Goal: Entertainment & Leisure: Browse casually

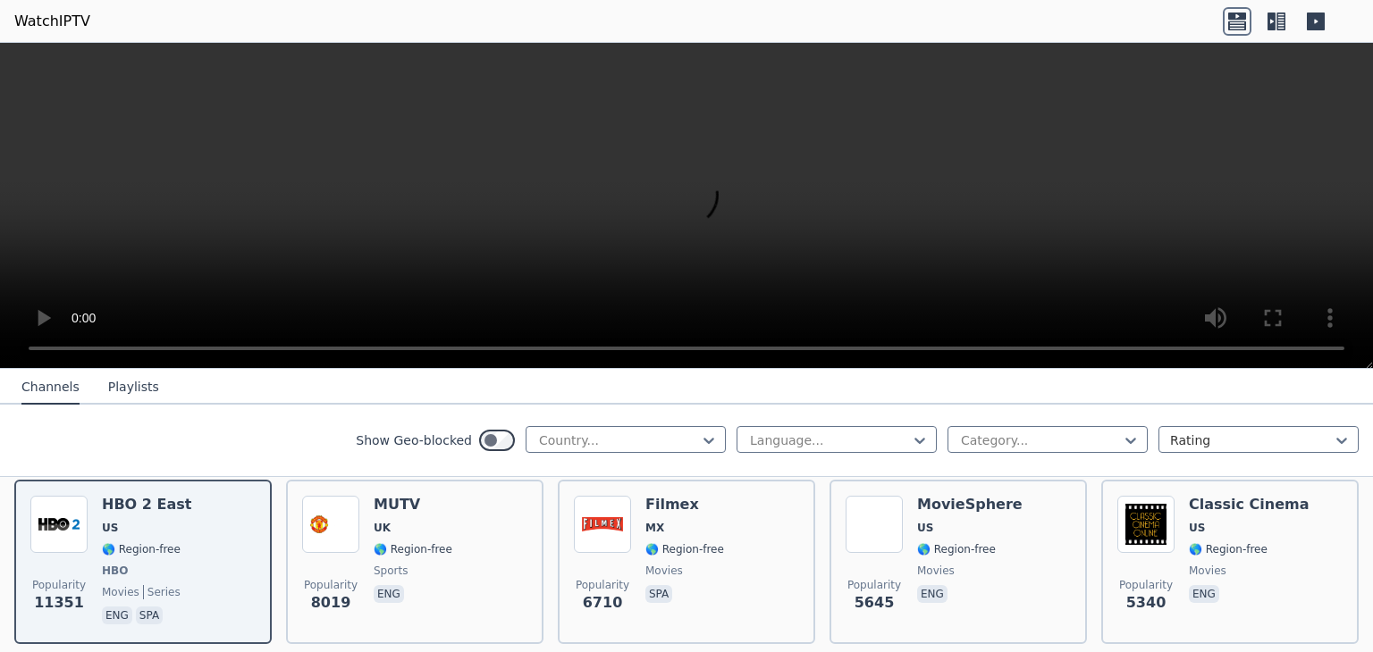
scroll to position [198, 0]
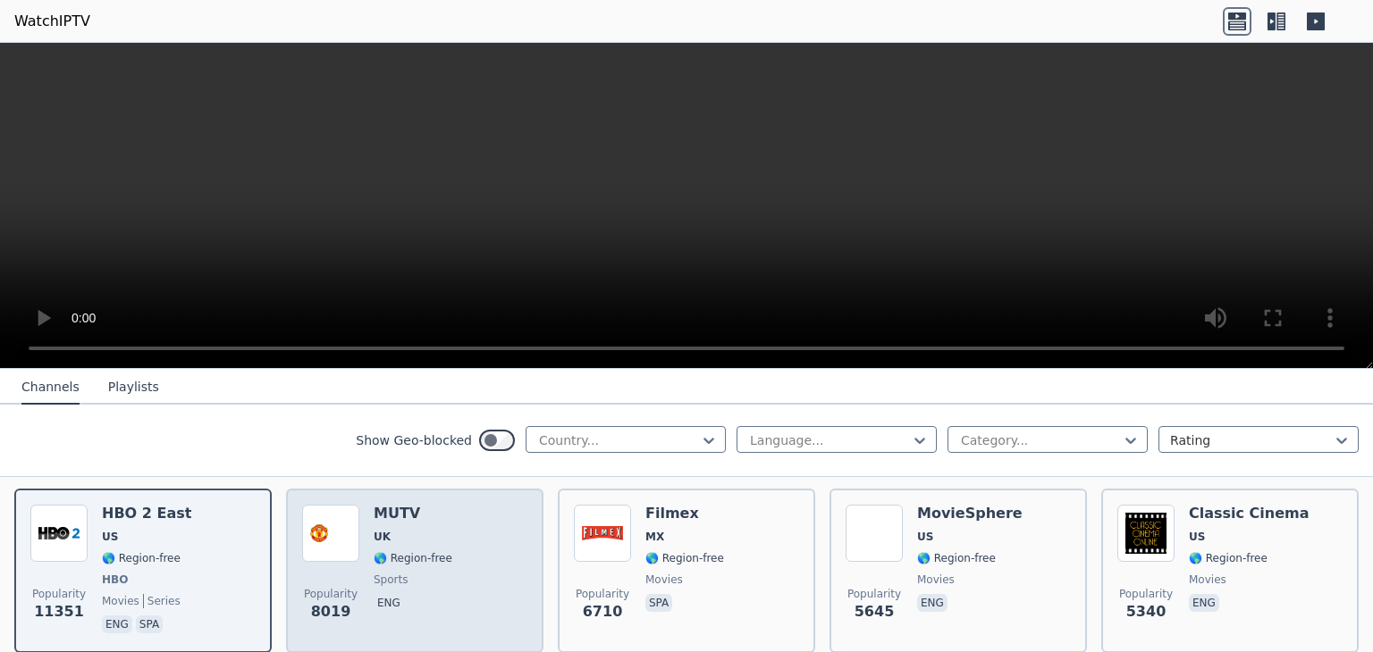
click at [393, 551] on span "🌎 Region-free" at bounding box center [413, 558] width 79 height 14
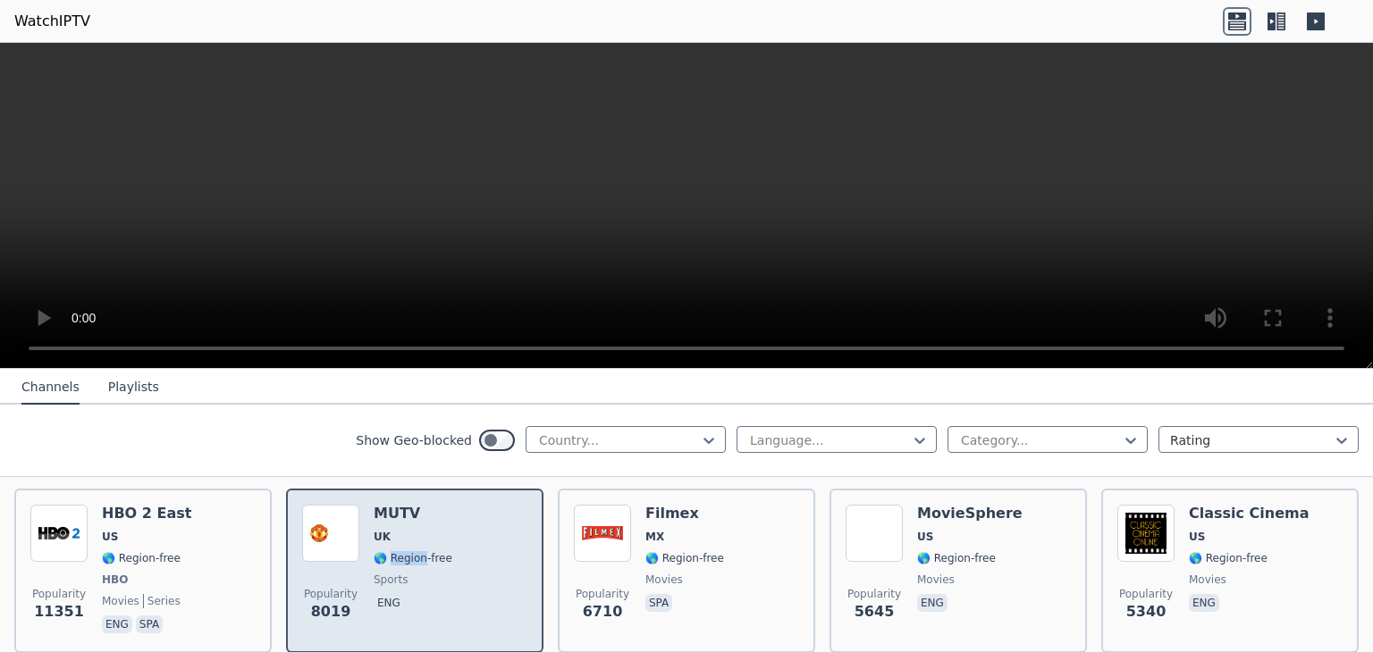
click at [393, 551] on span "🌎 Region-free" at bounding box center [413, 558] width 79 height 14
click at [375, 551] on span "🌎 Region-free" at bounding box center [413, 558] width 79 height 14
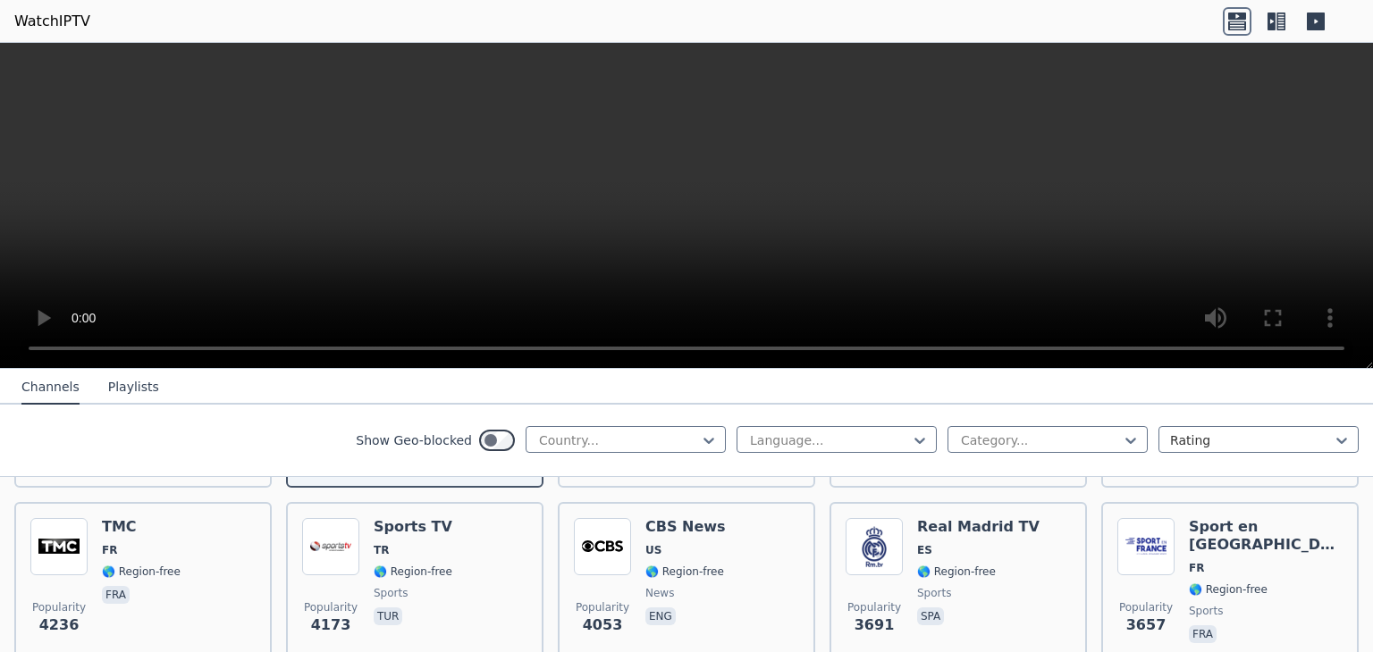
scroll to position [365, 0]
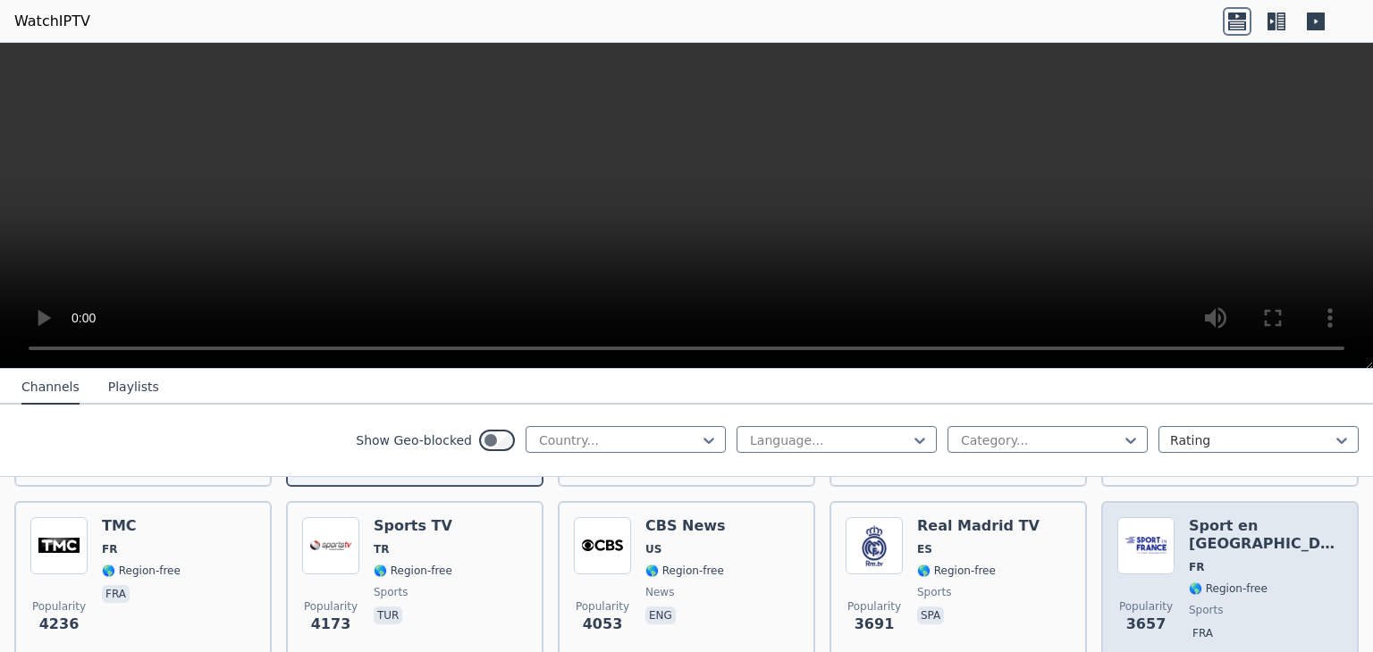
click at [1208, 522] on div "Sport en [GEOGRAPHIC_DATA] FR 🌎 Region-free sports fra" at bounding box center [1266, 581] width 154 height 129
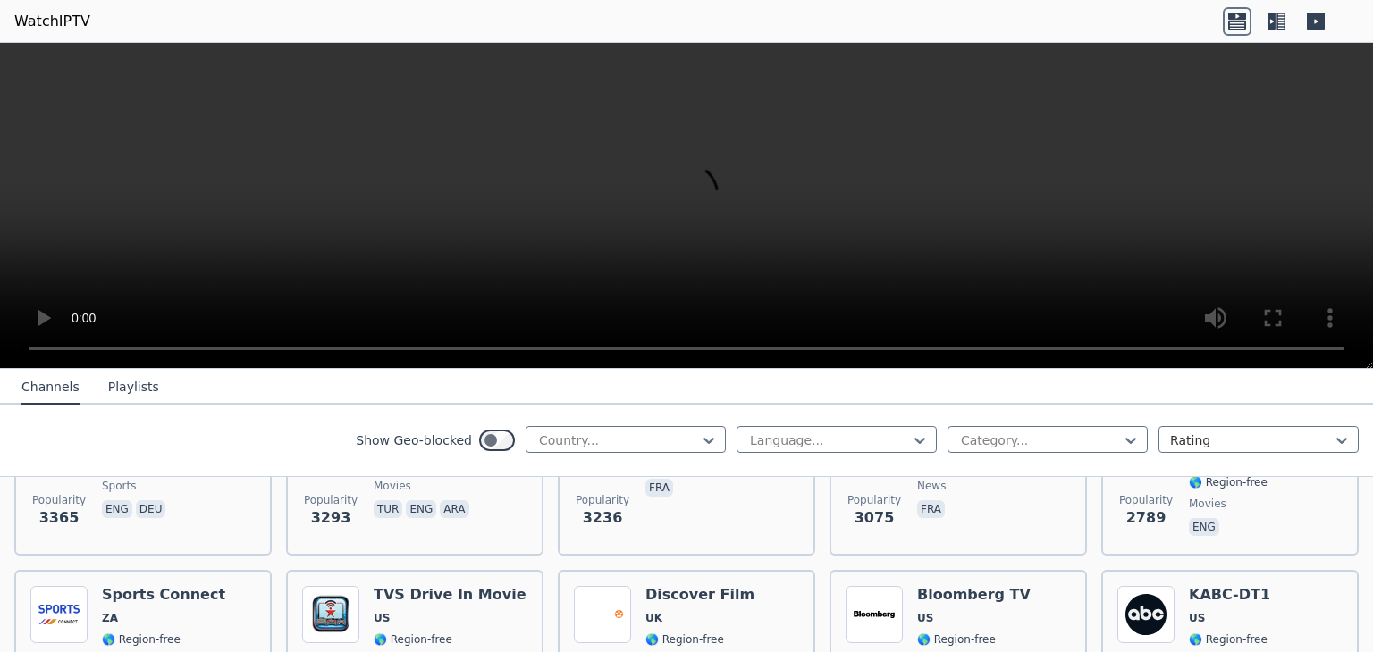
scroll to position [647, 0]
click at [1267, 20] on icon at bounding box center [1271, 22] width 8 height 18
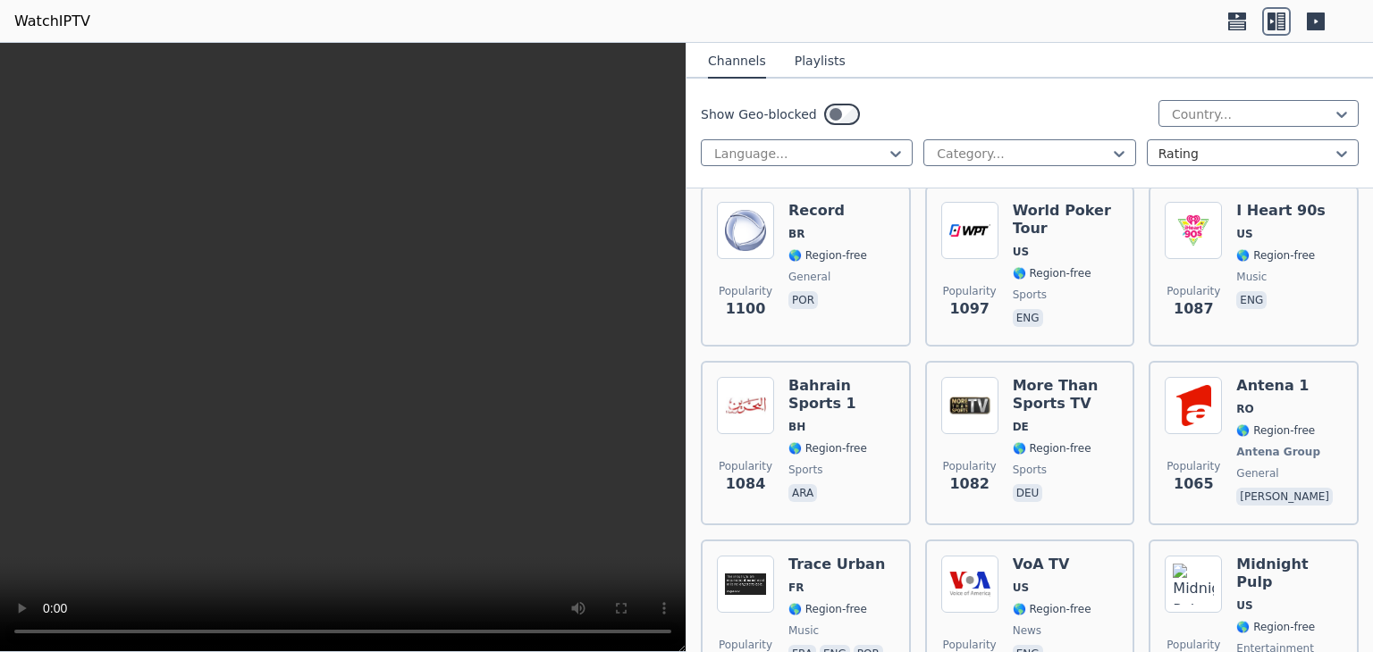
scroll to position [4500, 0]
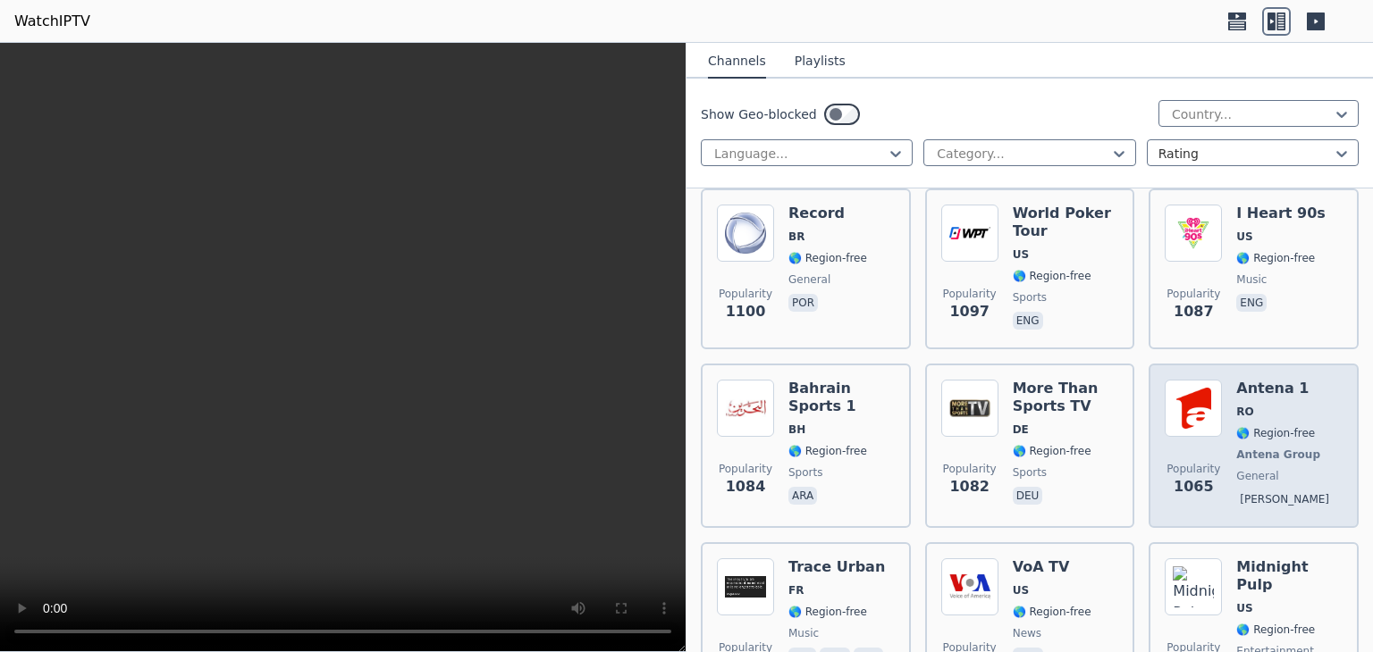
click at [1199, 380] on img at bounding box center [1192, 408] width 57 height 57
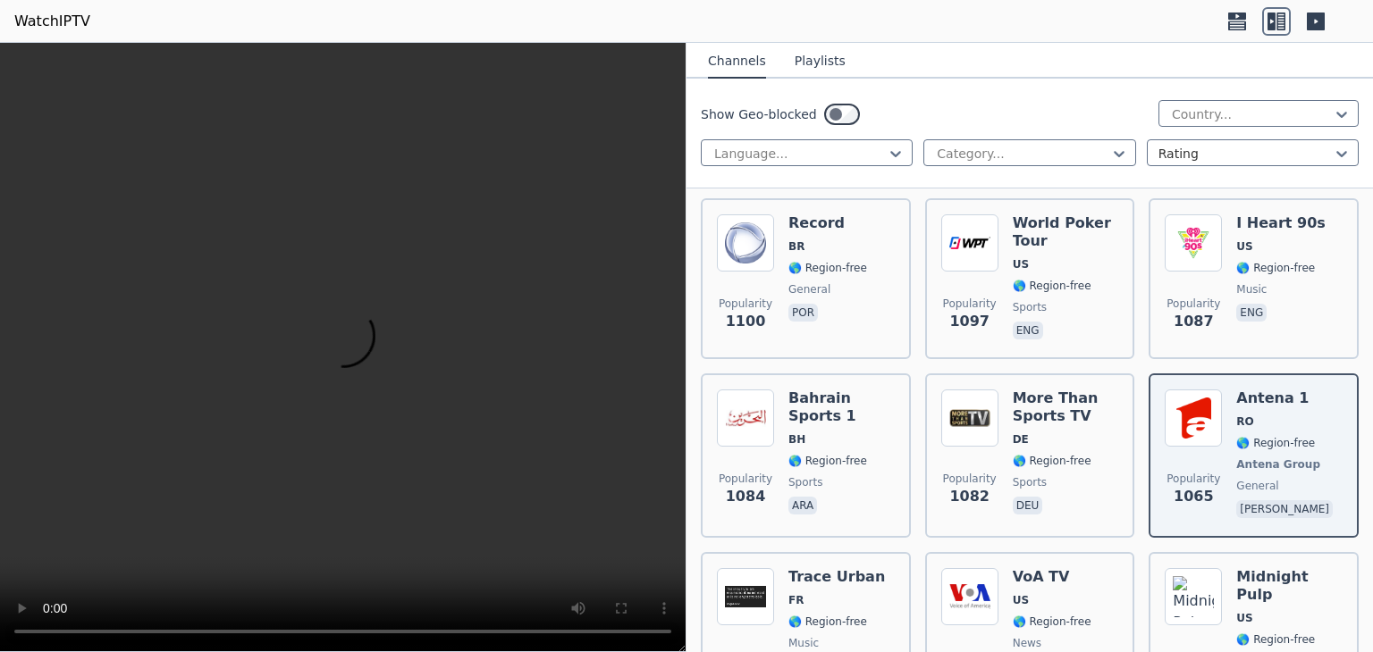
scroll to position [4486, 0]
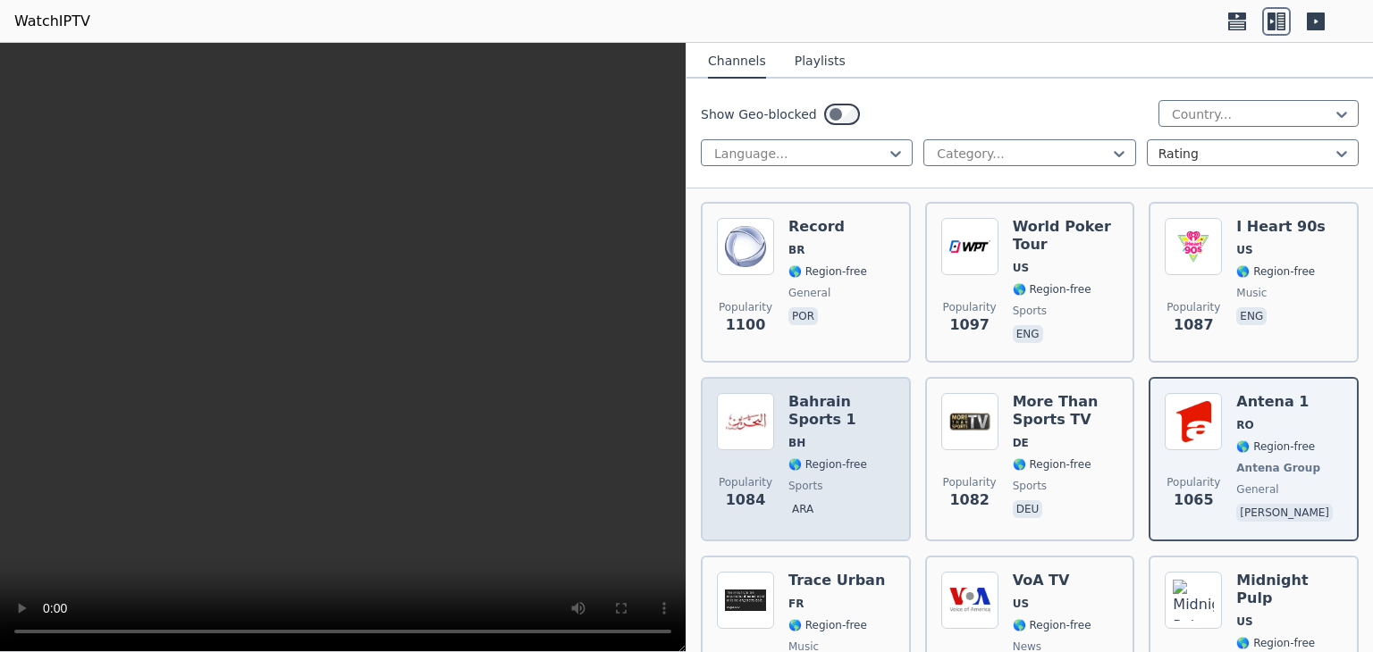
click at [776, 393] on div "Popularity 1084 Bahrain Sports 1 BH 🌎 Region-free sports ara" at bounding box center [806, 459] width 178 height 132
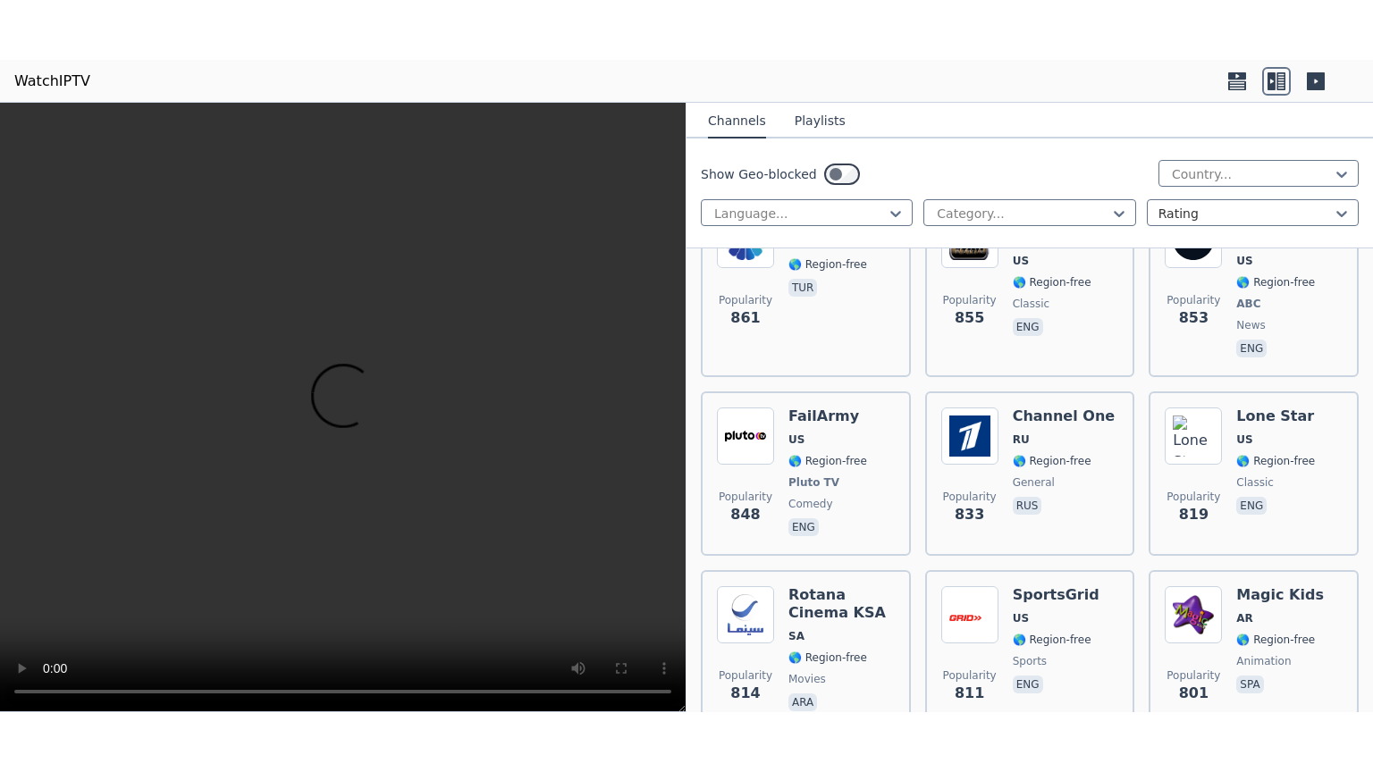
scroll to position [6341, 0]
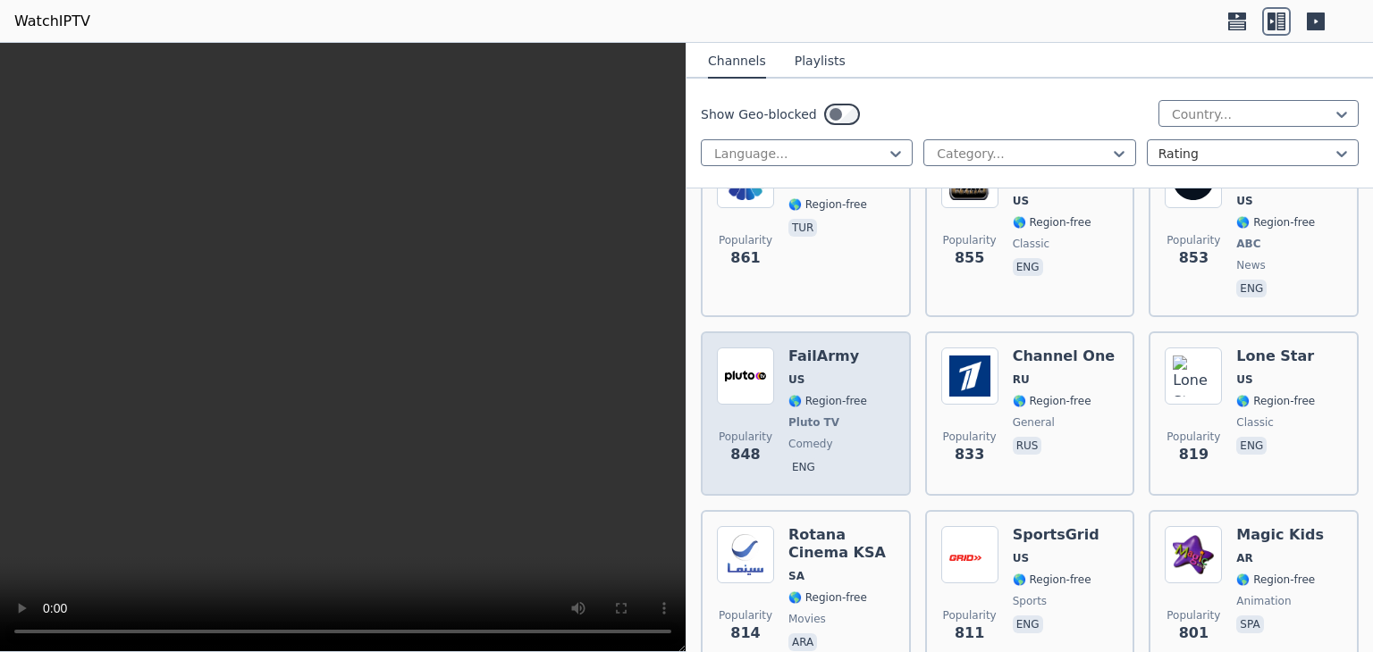
click at [806, 373] on span "US" at bounding box center [827, 380] width 79 height 14
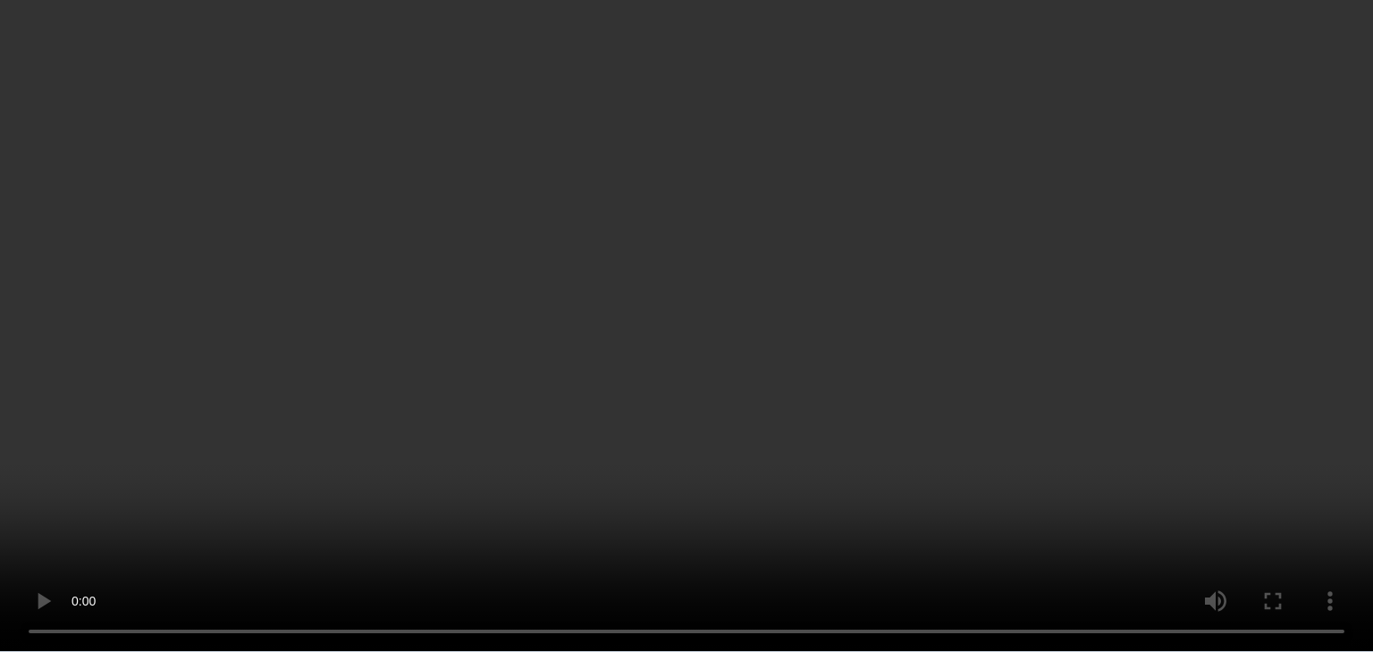
scroll to position [6617, 0]
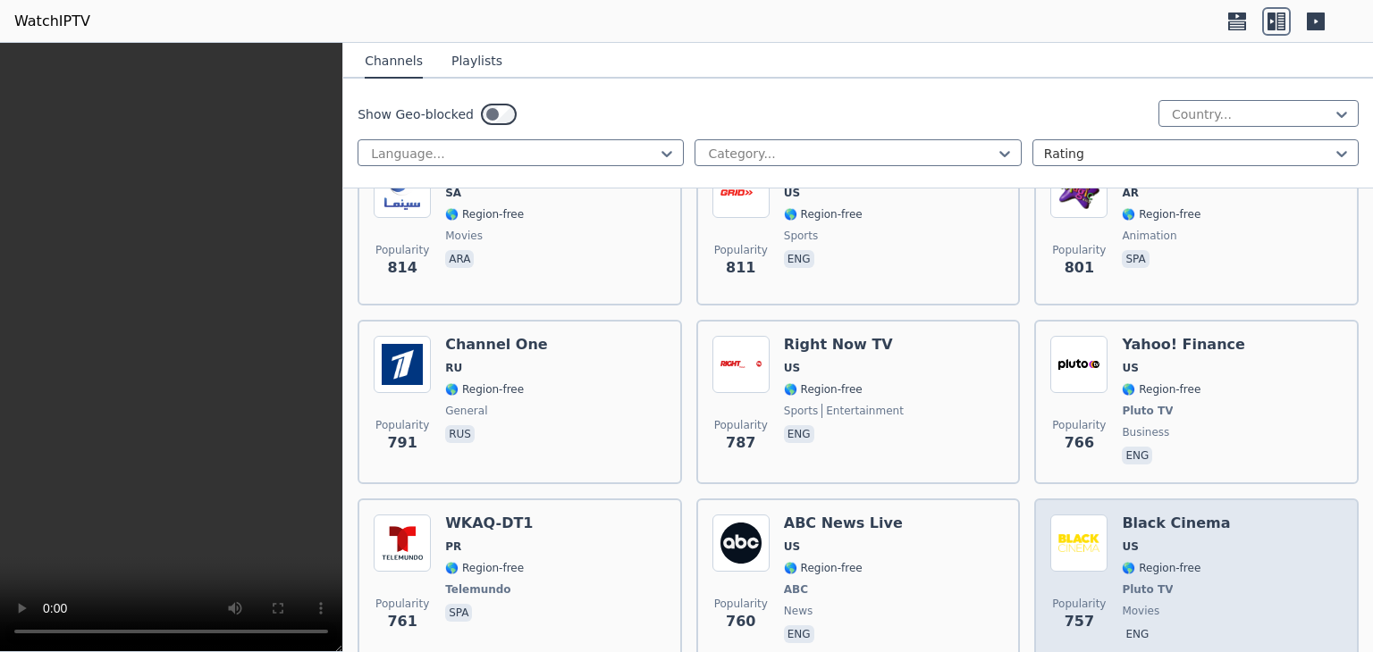
click at [1156, 515] on div "Black Cinema US 🌎 Region-free Pluto TV movies eng" at bounding box center [1176, 581] width 108 height 132
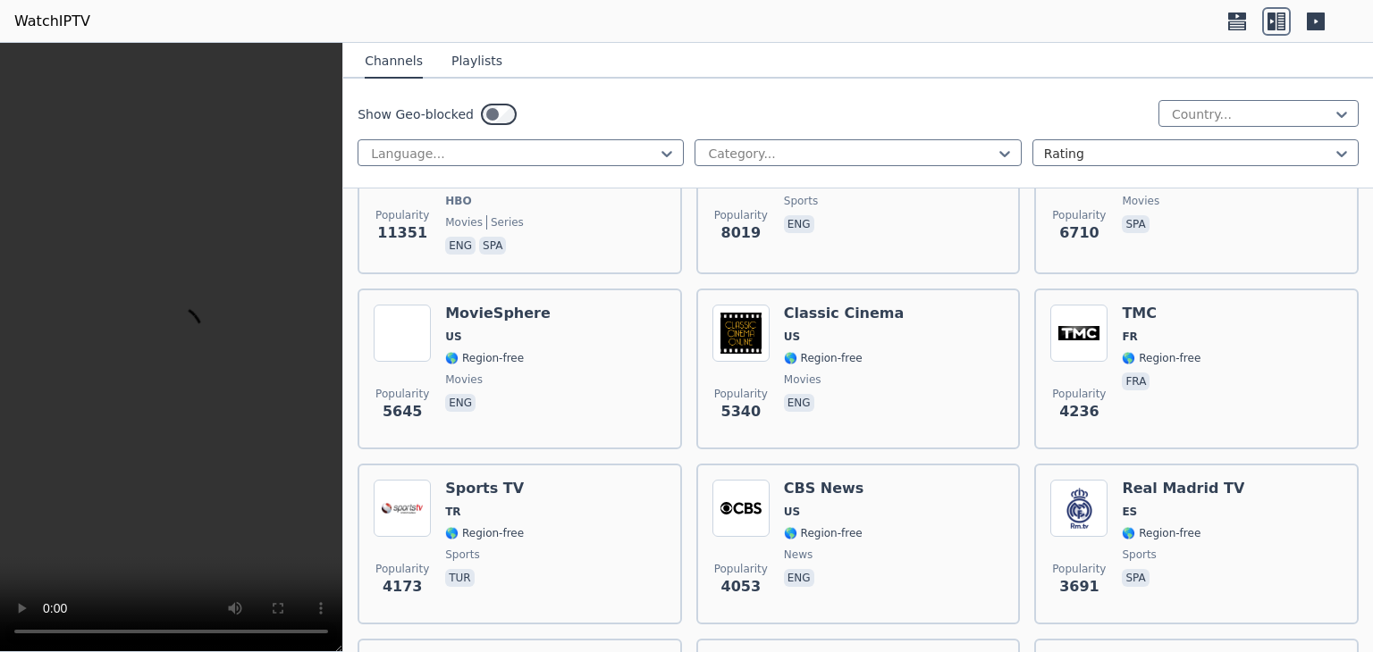
scroll to position [0, 0]
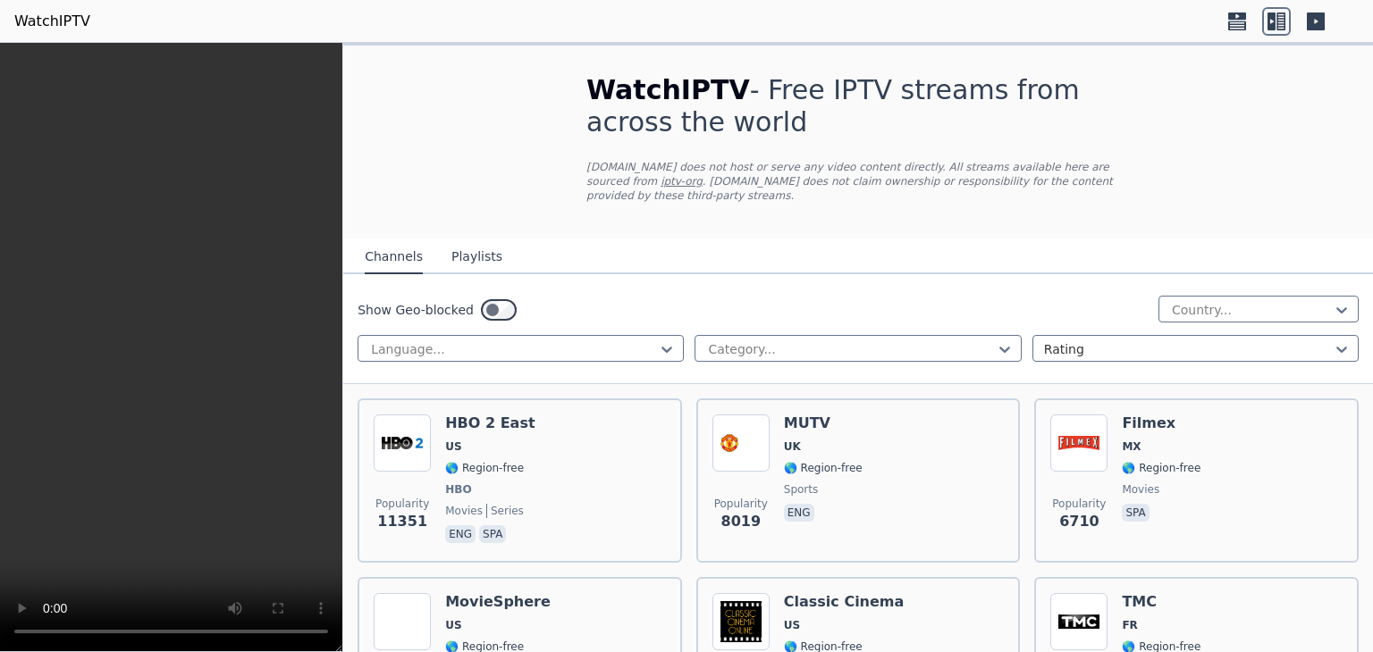
click at [600, 443] on div "Popularity 11351 HBO 2 East US 🌎 Region-free HBO movies series eng spa" at bounding box center [520, 481] width 292 height 132
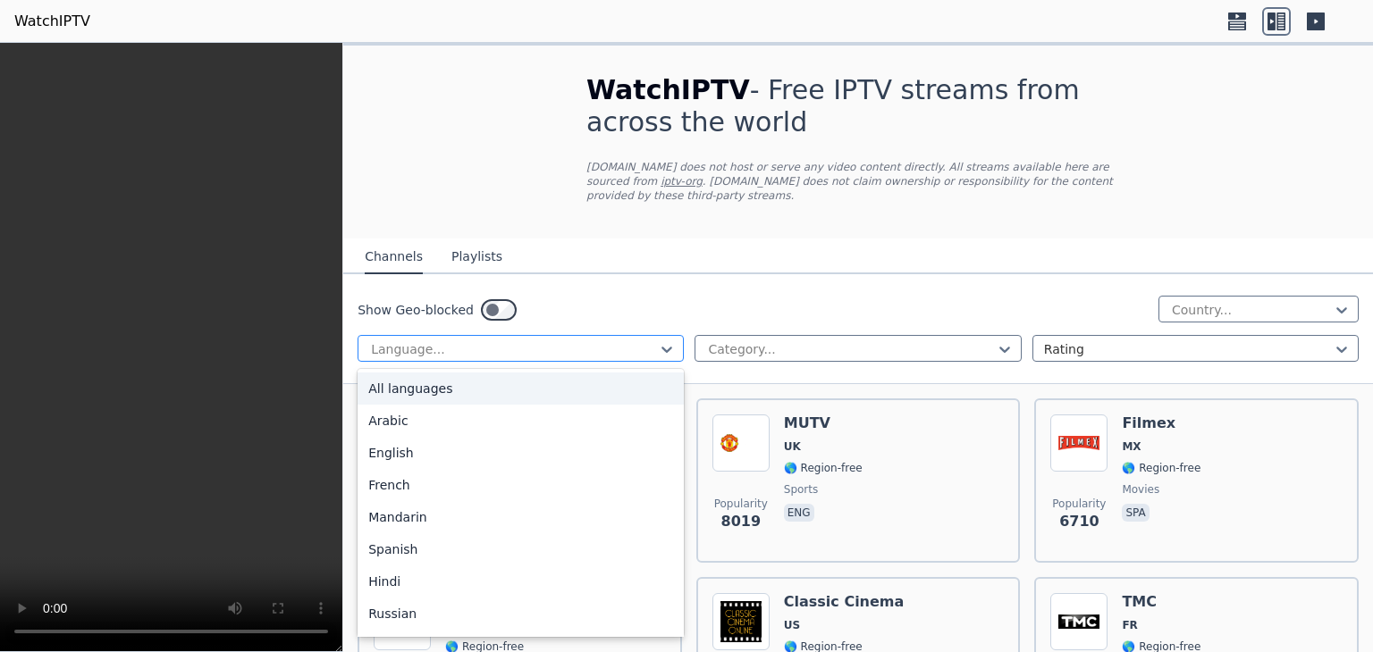
click at [593, 340] on div at bounding box center [513, 349] width 289 height 18
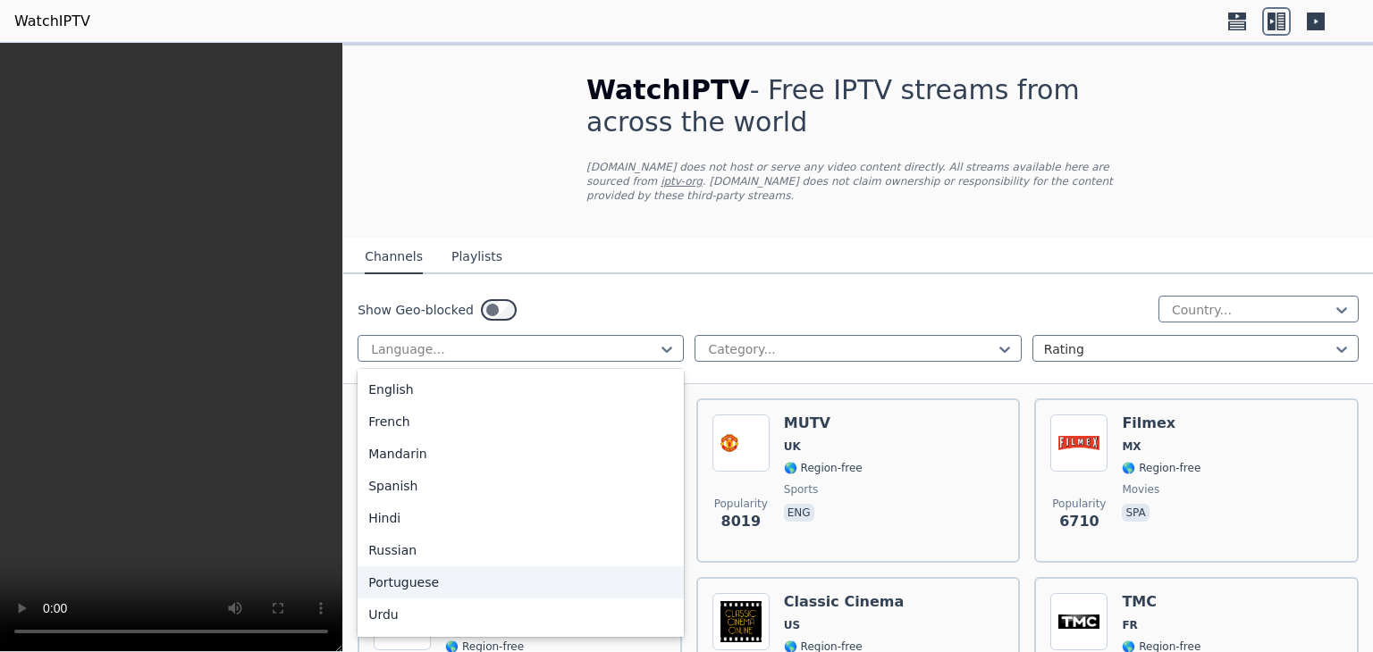
scroll to position [57, 0]
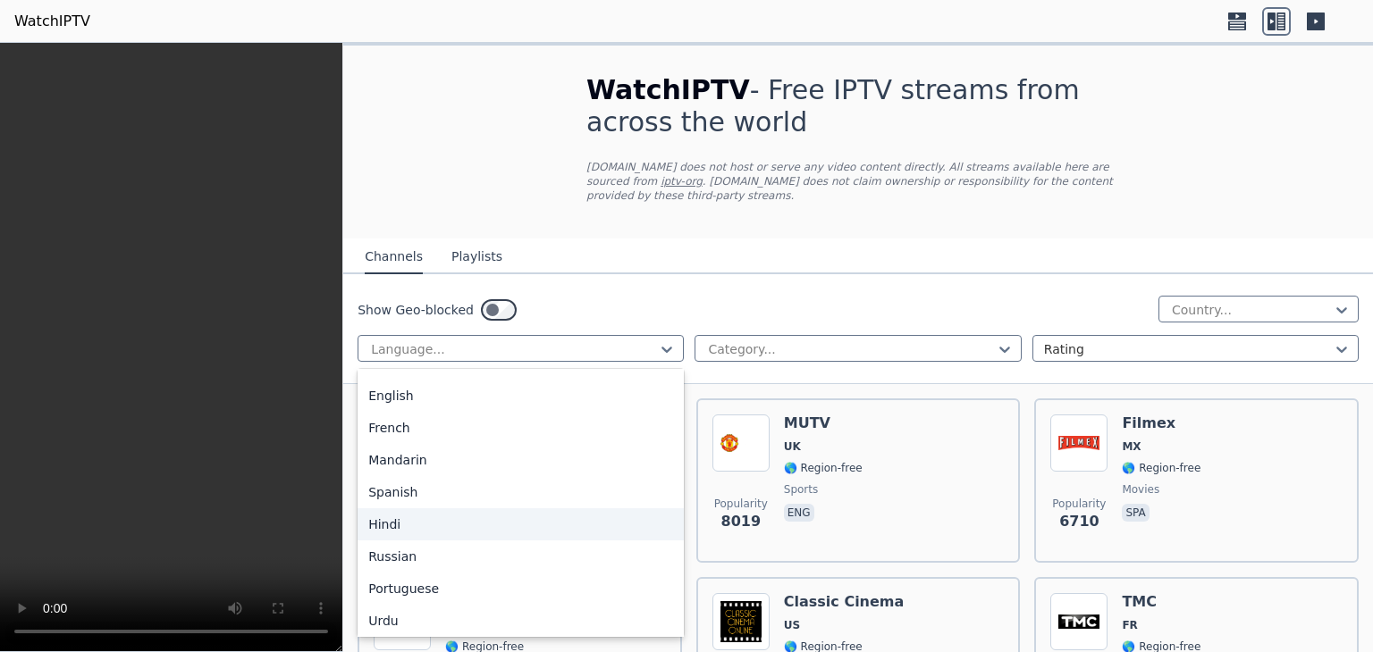
click at [431, 509] on div "Hindi" at bounding box center [520, 525] width 326 height 32
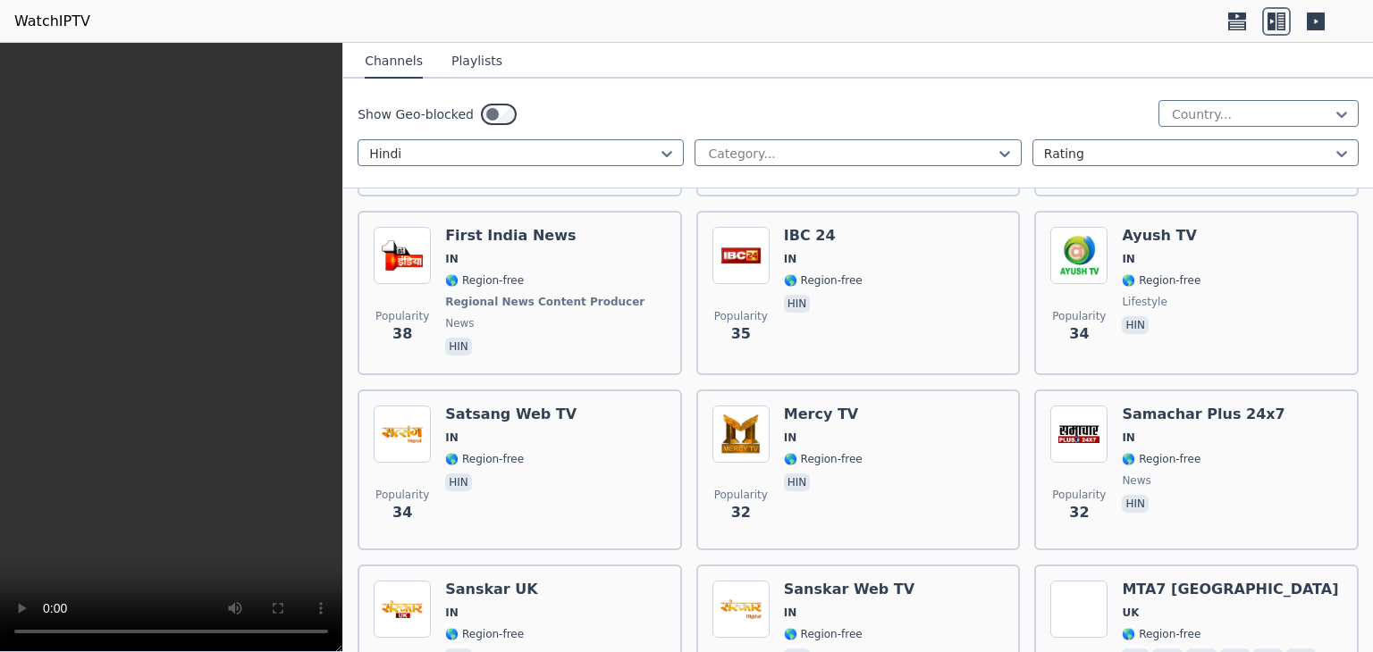
scroll to position [1929, 0]
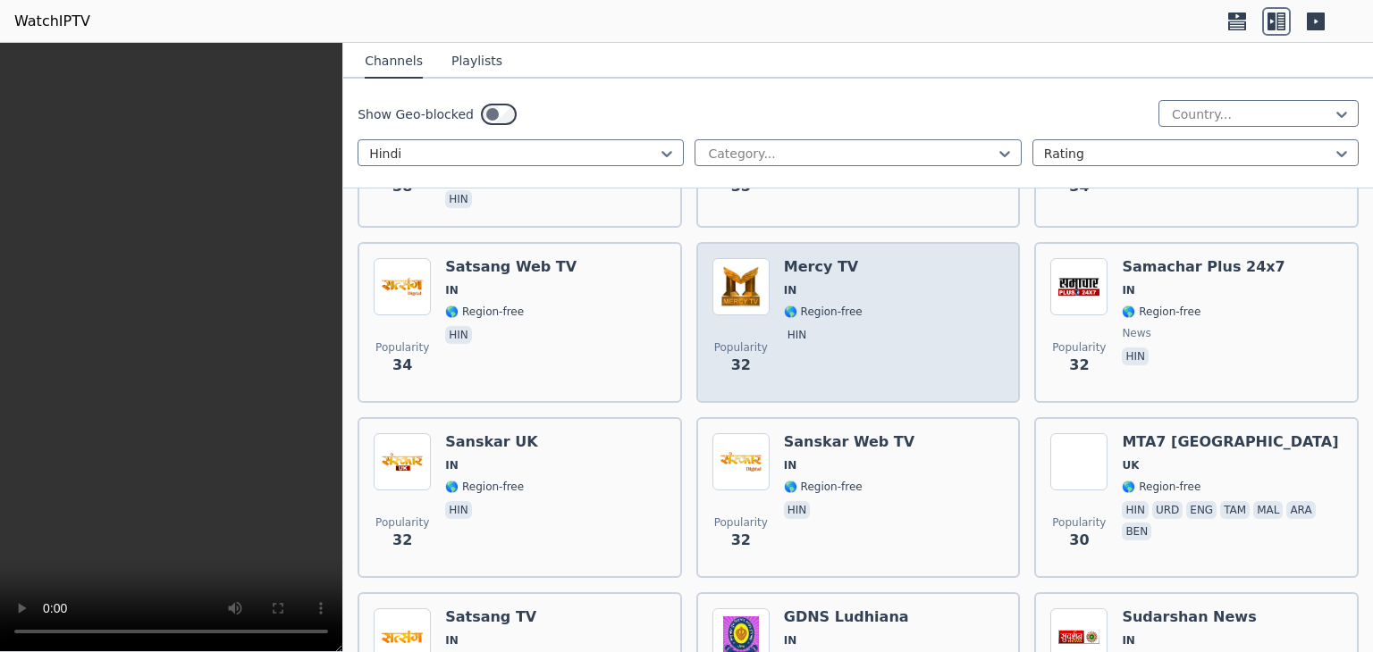
click at [870, 304] on div "Popularity 32 Mercy TV IN 🌎 Region-free hin" at bounding box center [858, 322] width 292 height 129
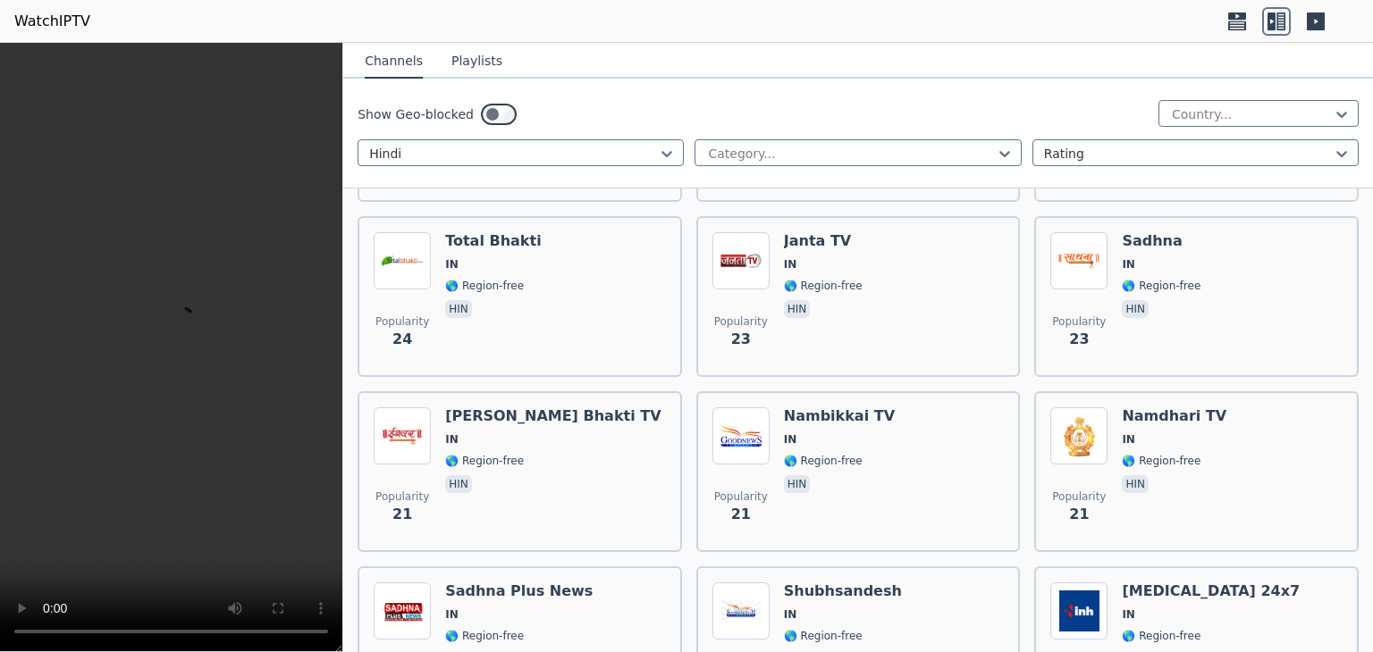
scroll to position [2684, 0]
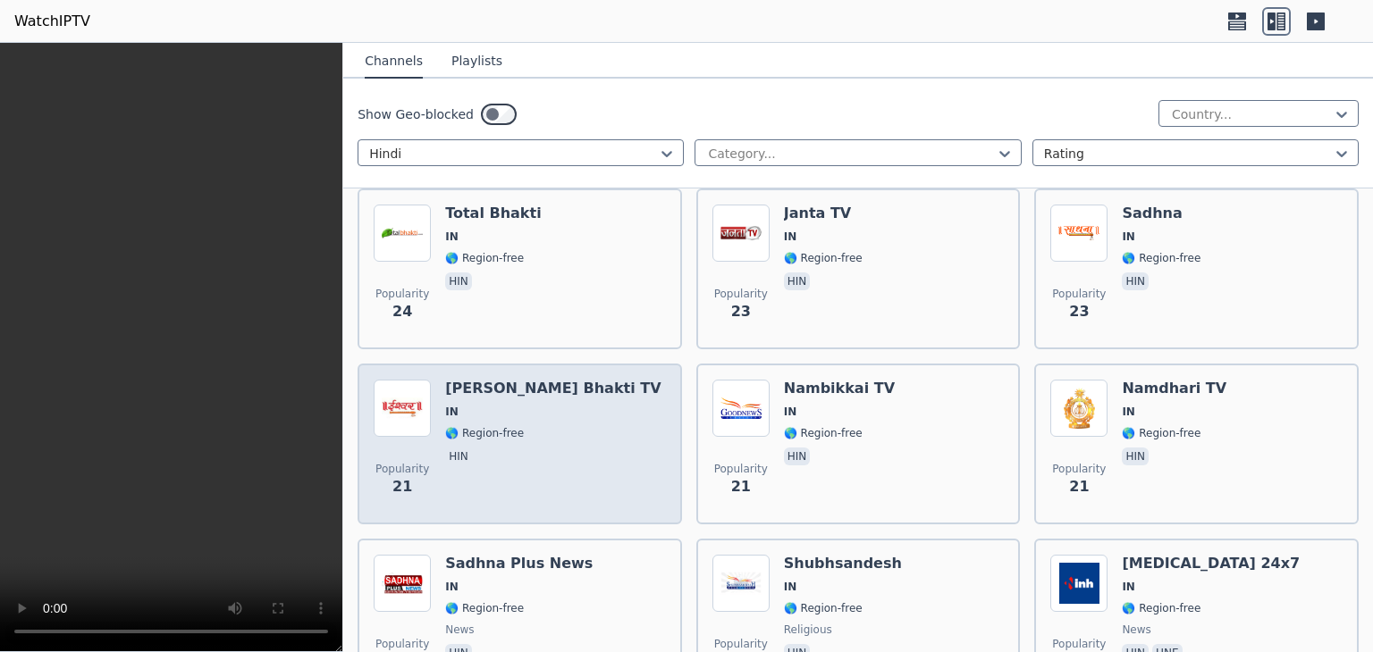
click at [618, 450] on div "Popularity 21 [PERSON_NAME] Bhakti TV IN 🌎 Region-free hin" at bounding box center [520, 444] width 292 height 129
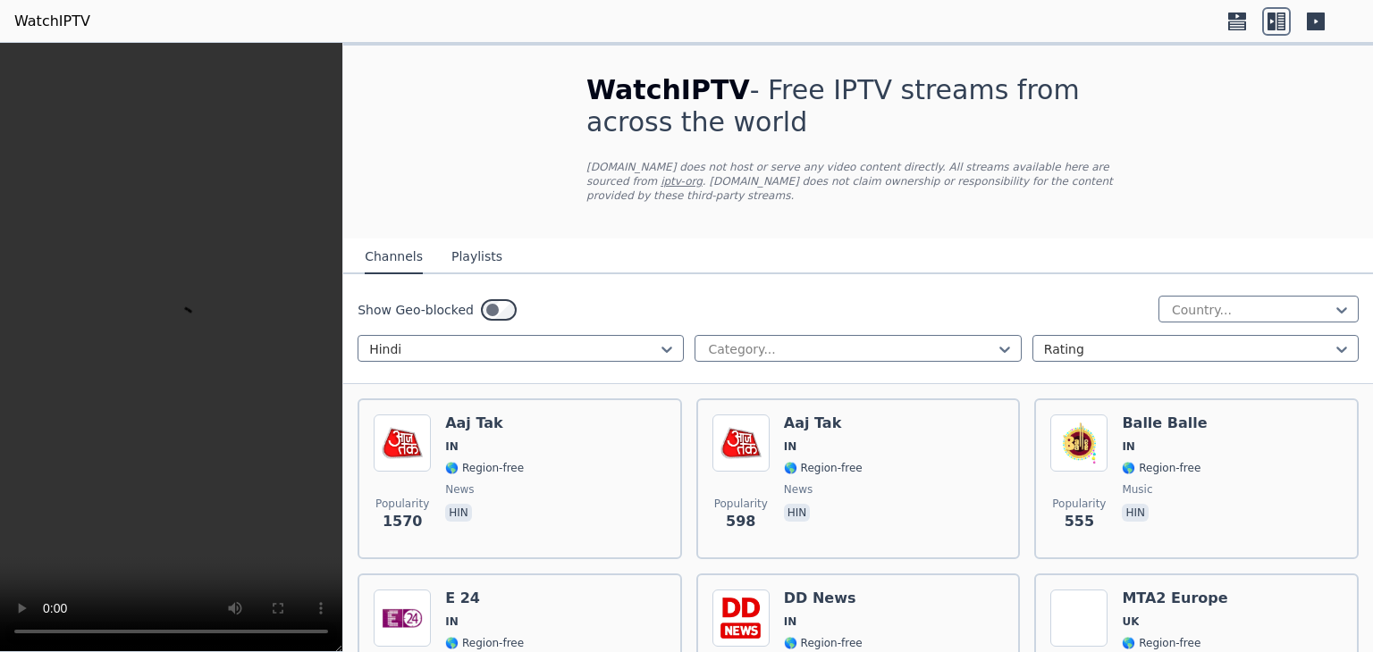
scroll to position [0, 0]
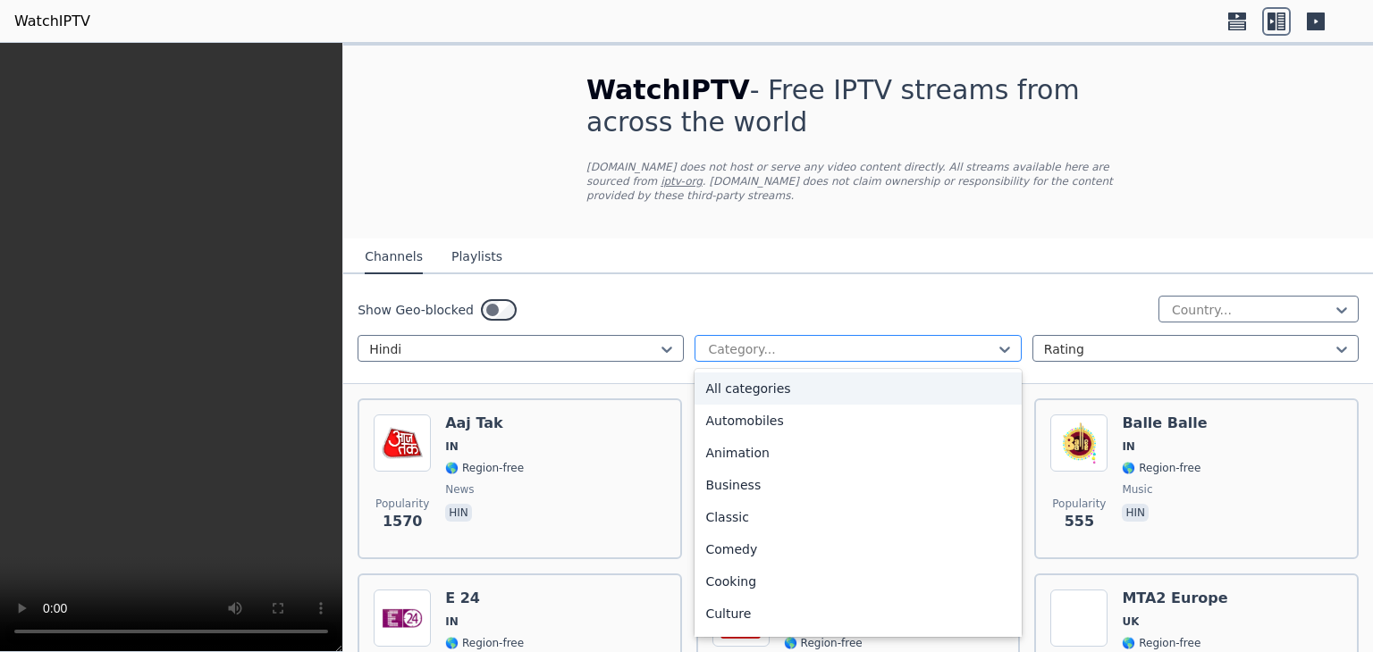
click at [903, 335] on div "Category..." at bounding box center [857, 348] width 326 height 27
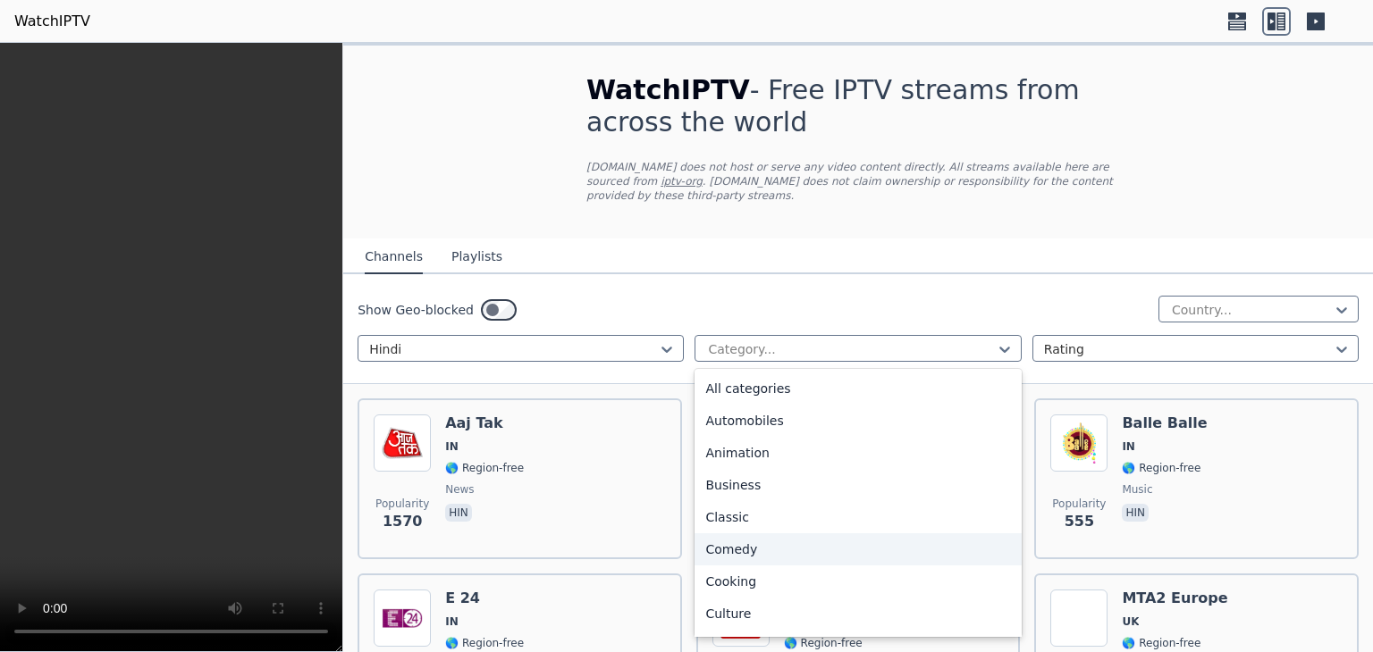
click at [747, 541] on div "Comedy" at bounding box center [857, 550] width 326 height 32
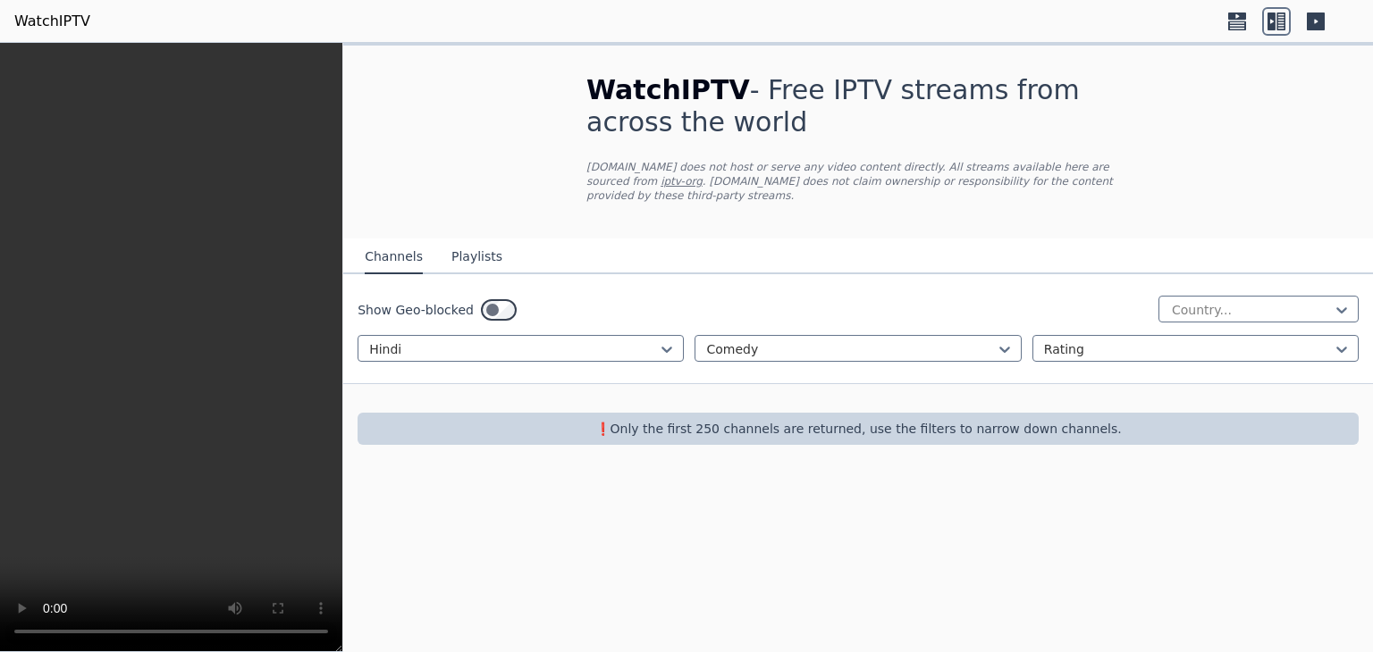
click at [676, 420] on p "❗️Only the first 250 channels are returned, use the filters to narrow down chan…" at bounding box center [858, 429] width 987 height 18
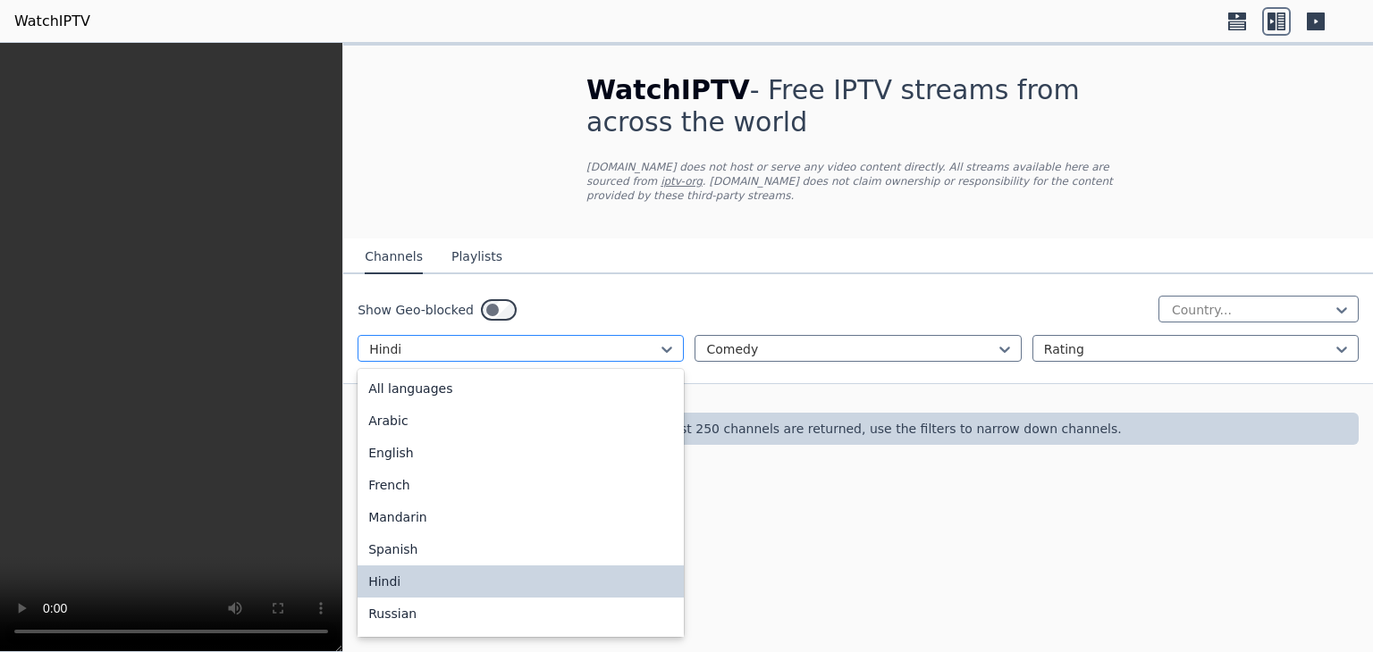
click at [651, 340] on div at bounding box center [513, 349] width 289 height 18
click at [491, 380] on div "All languages" at bounding box center [520, 389] width 326 height 32
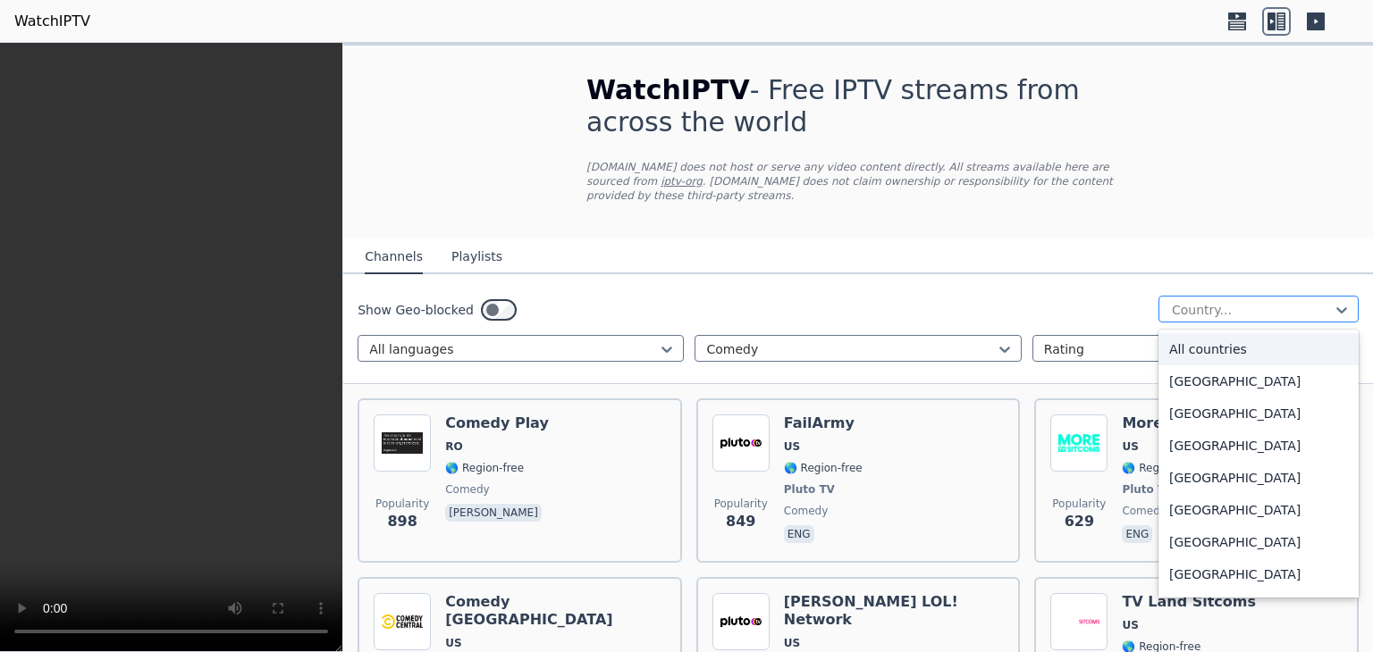
click at [1253, 301] on div at bounding box center [1251, 310] width 163 height 18
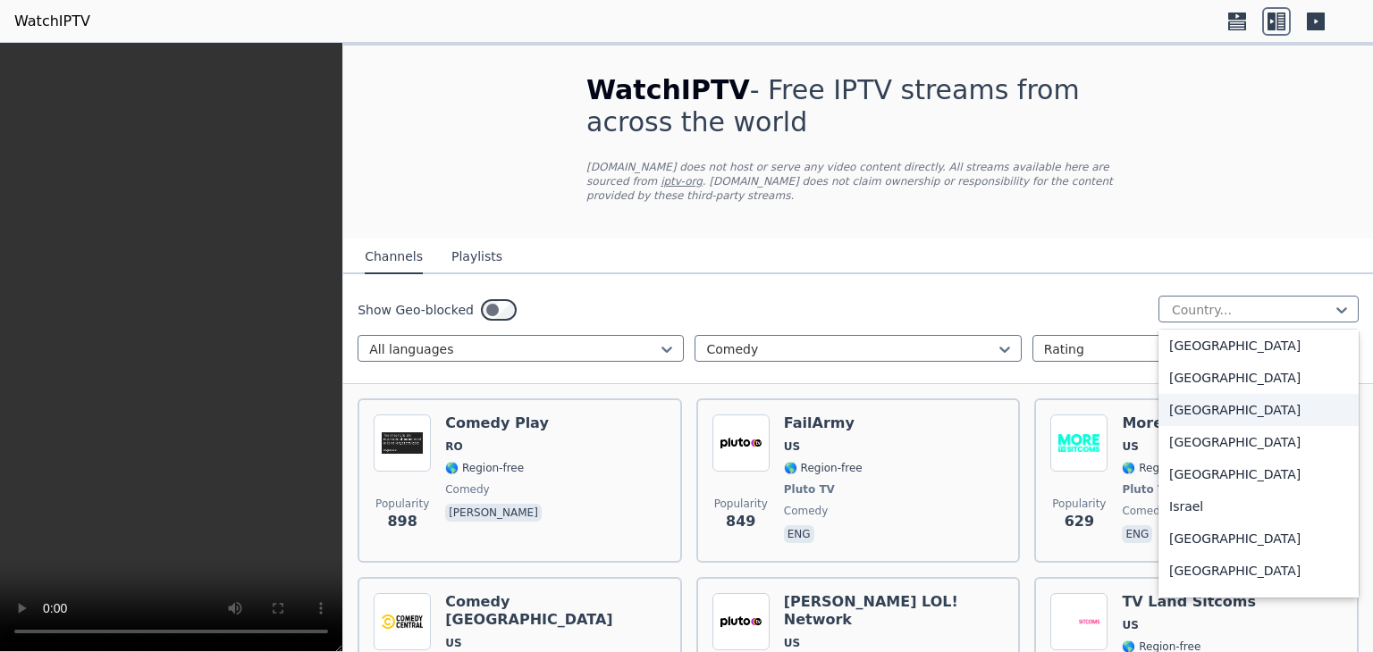
scroll to position [2805, 0]
click at [1184, 322] on div "[GEOGRAPHIC_DATA]" at bounding box center [1258, 311] width 200 height 32
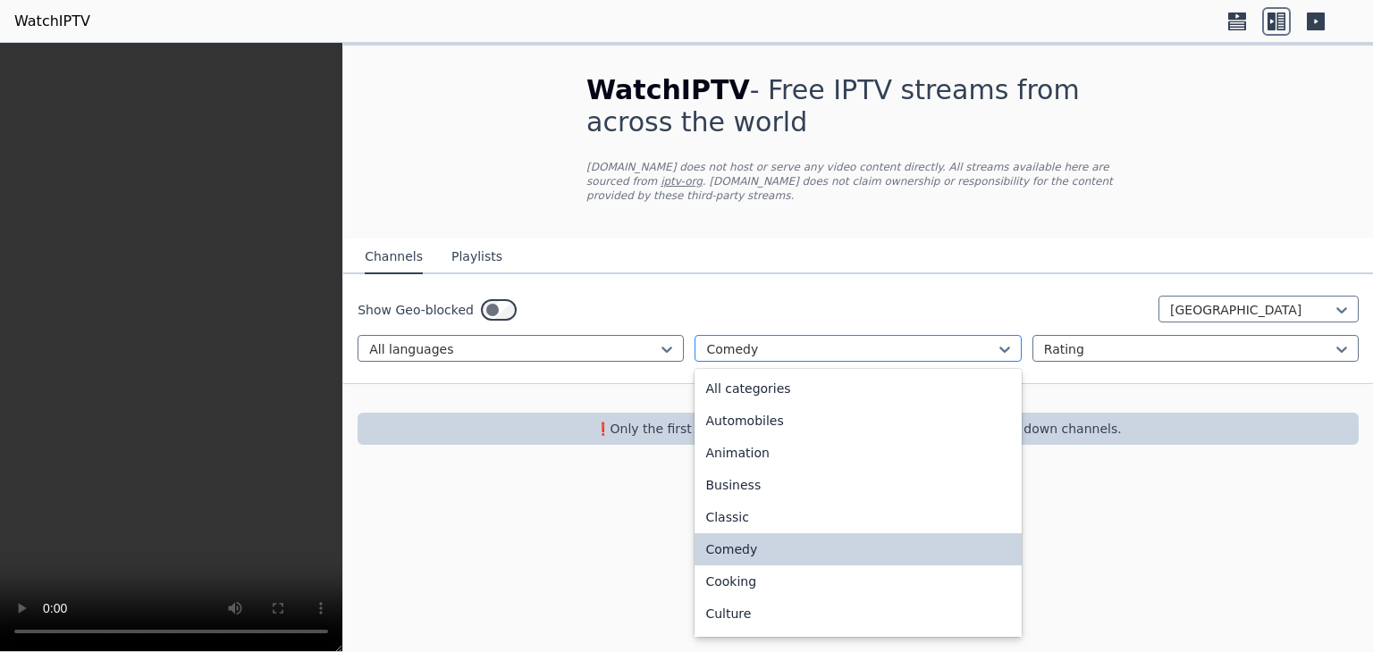
click at [844, 340] on div at bounding box center [850, 349] width 289 height 18
click at [827, 373] on div "All categories" at bounding box center [857, 389] width 326 height 32
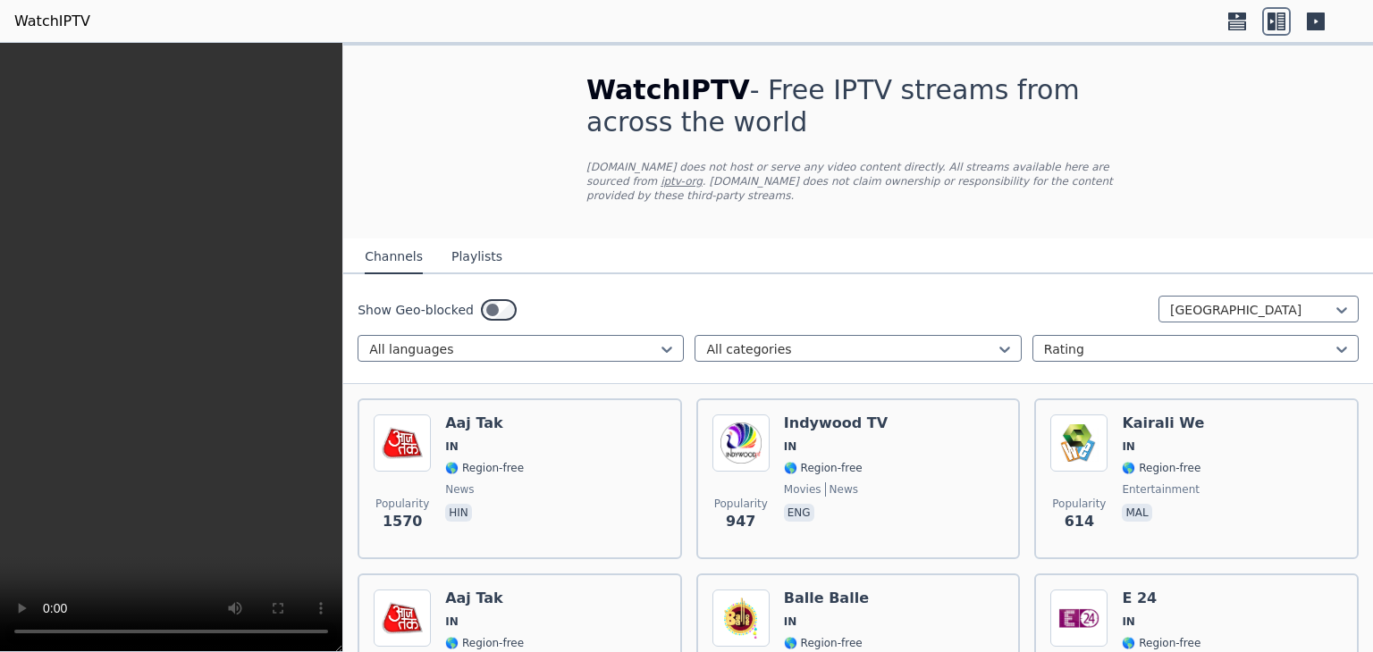
click at [468, 240] on button "Playlists" at bounding box center [476, 257] width 51 height 34
